Goal: Check status

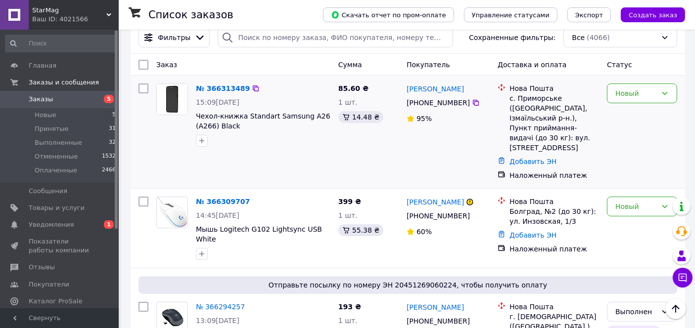
scroll to position [55, 0]
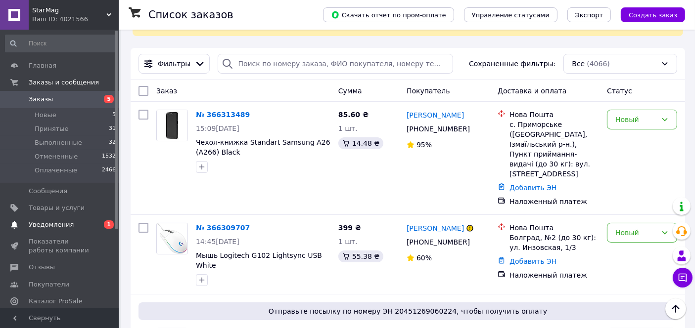
click at [72, 222] on span "Уведомления" at bounding box center [60, 224] width 63 height 9
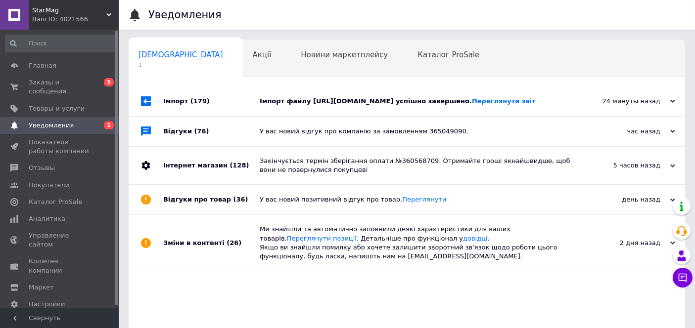
click at [406, 104] on div "Імпорт файлу [URL][DOMAIN_NAME] успішно завершено. Переглянути звіт" at bounding box center [418, 101] width 316 height 9
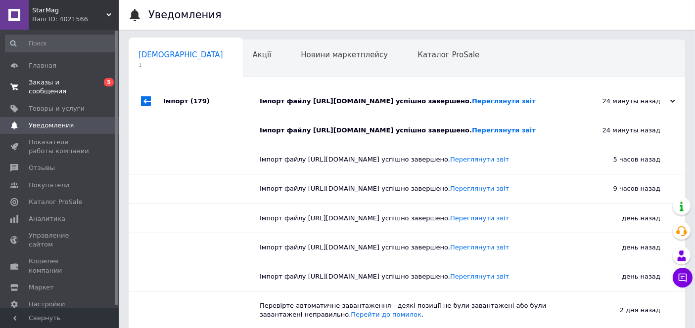
click at [86, 83] on span "Заказы и сообщения" at bounding box center [60, 87] width 63 height 18
